Goal: Check status: Check status

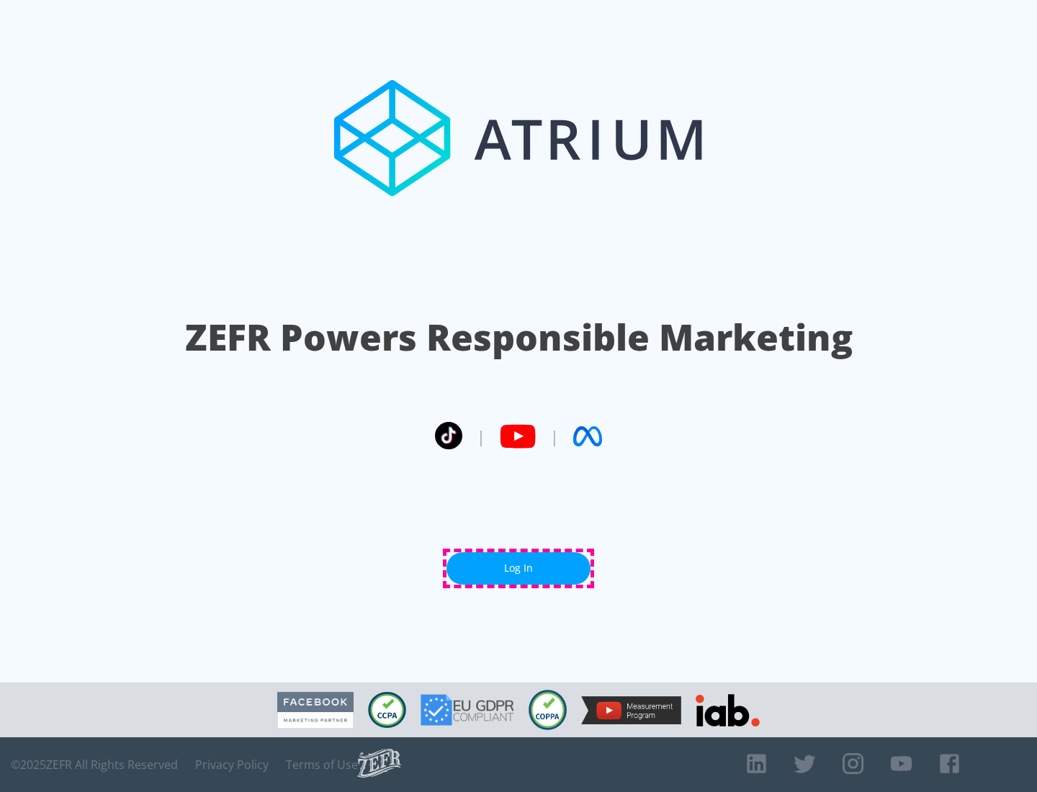
click at [518, 568] on link "Log In" at bounding box center [518, 568] width 144 height 32
